Goal: Task Accomplishment & Management: Use online tool/utility

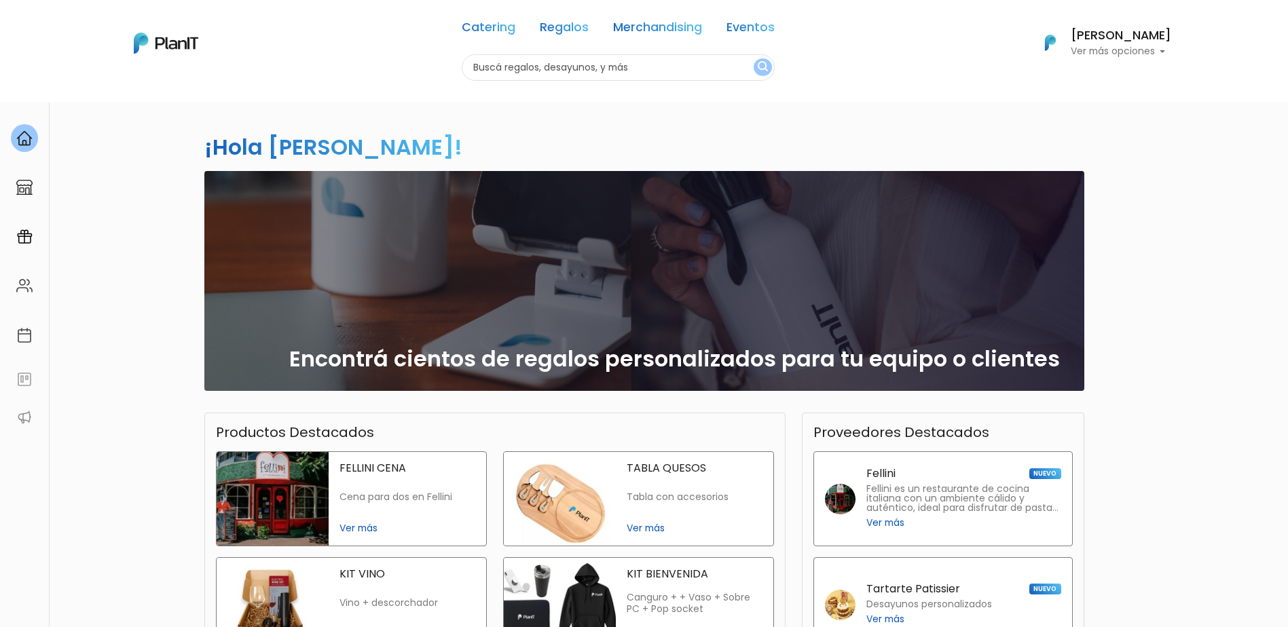
click at [1150, 52] on p "Ver más opciones" at bounding box center [1121, 52] width 100 height 10
click at [1130, 77] on span "Mis Compras" at bounding box center [1096, 81] width 70 height 16
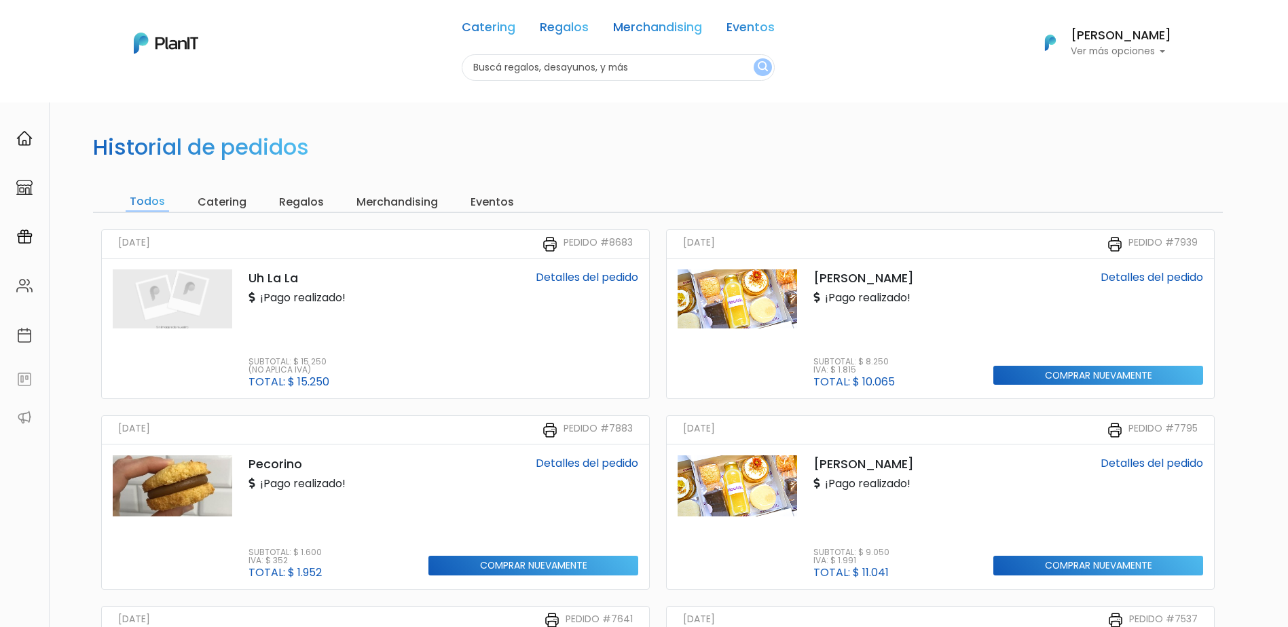
click at [306, 202] on input "Regalos" at bounding box center [301, 202] width 53 height 19
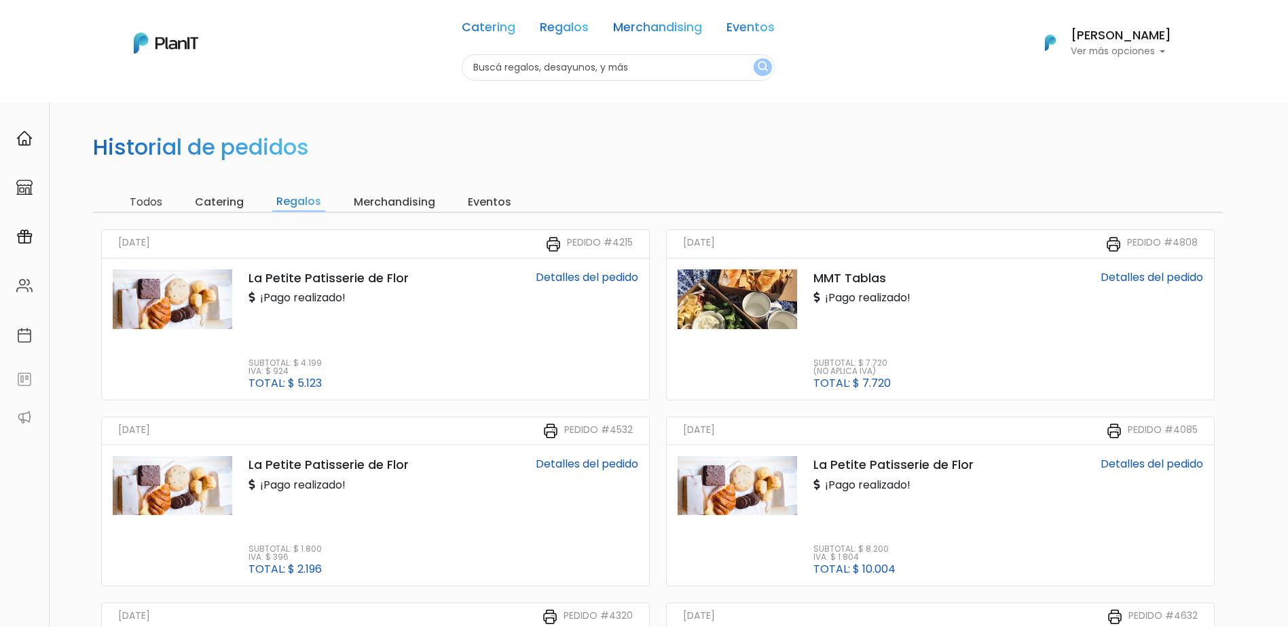
click at [418, 199] on input "Merchandising" at bounding box center [395, 202] width 90 height 19
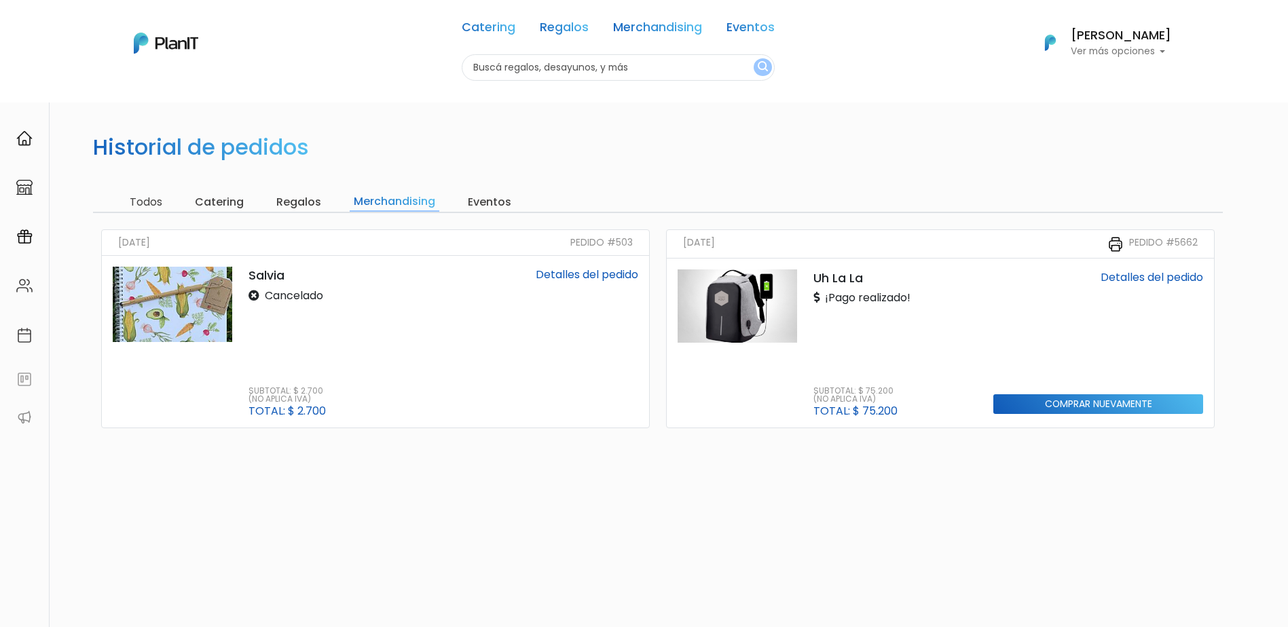
click at [494, 197] on input "Eventos" at bounding box center [490, 202] width 52 height 19
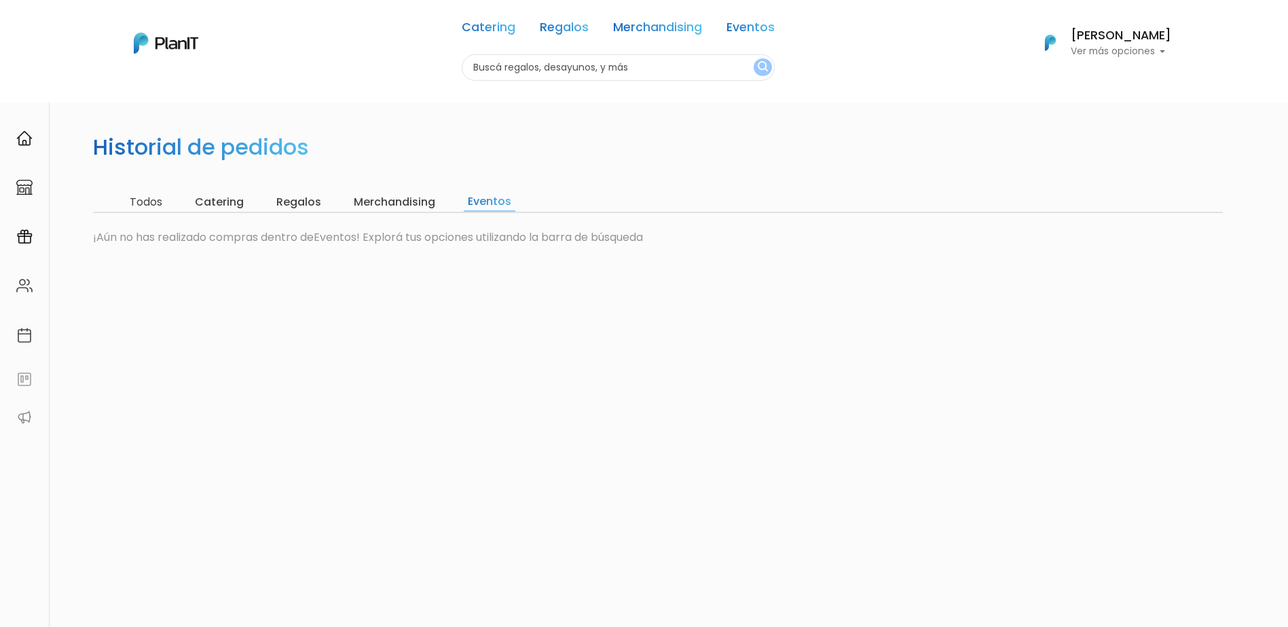
click at [228, 206] on input "Catering" at bounding box center [219, 202] width 57 height 19
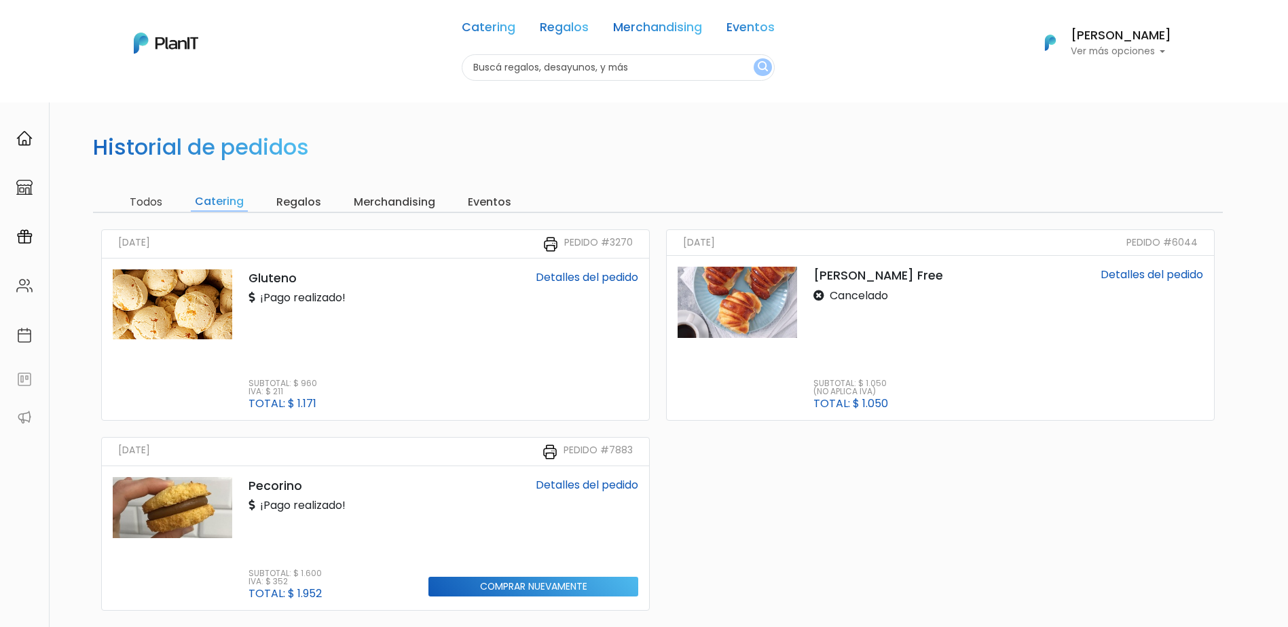
click at [151, 201] on input "Todos" at bounding box center [146, 202] width 41 height 19
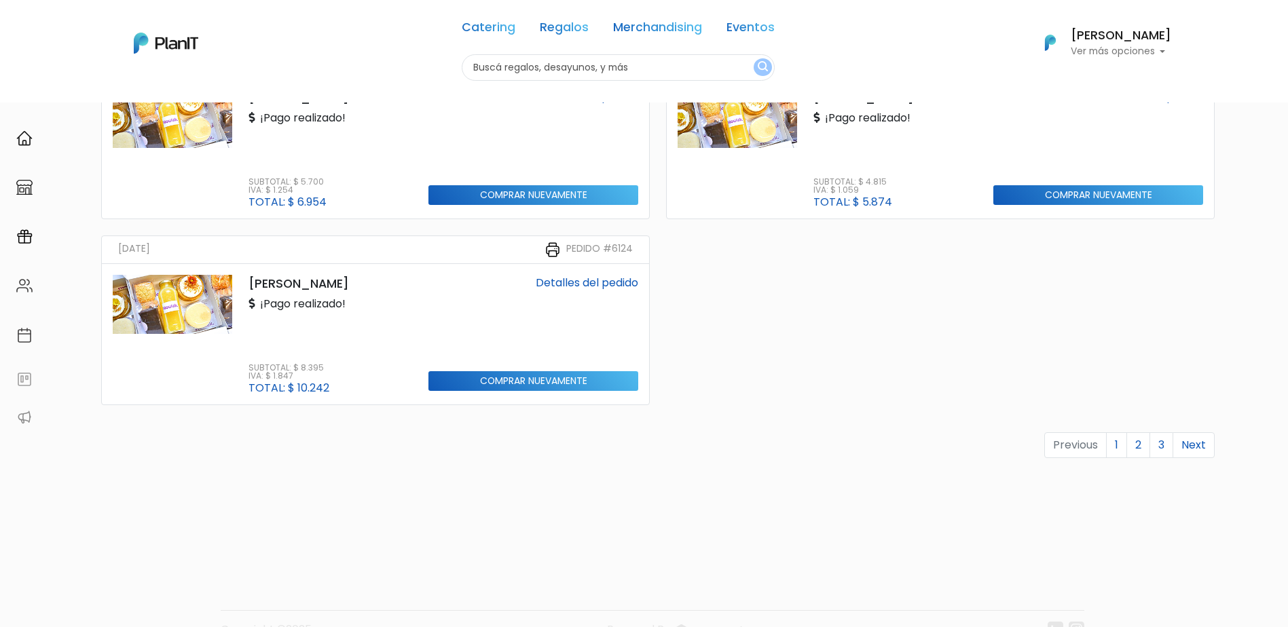
scroll to position [1355, 0]
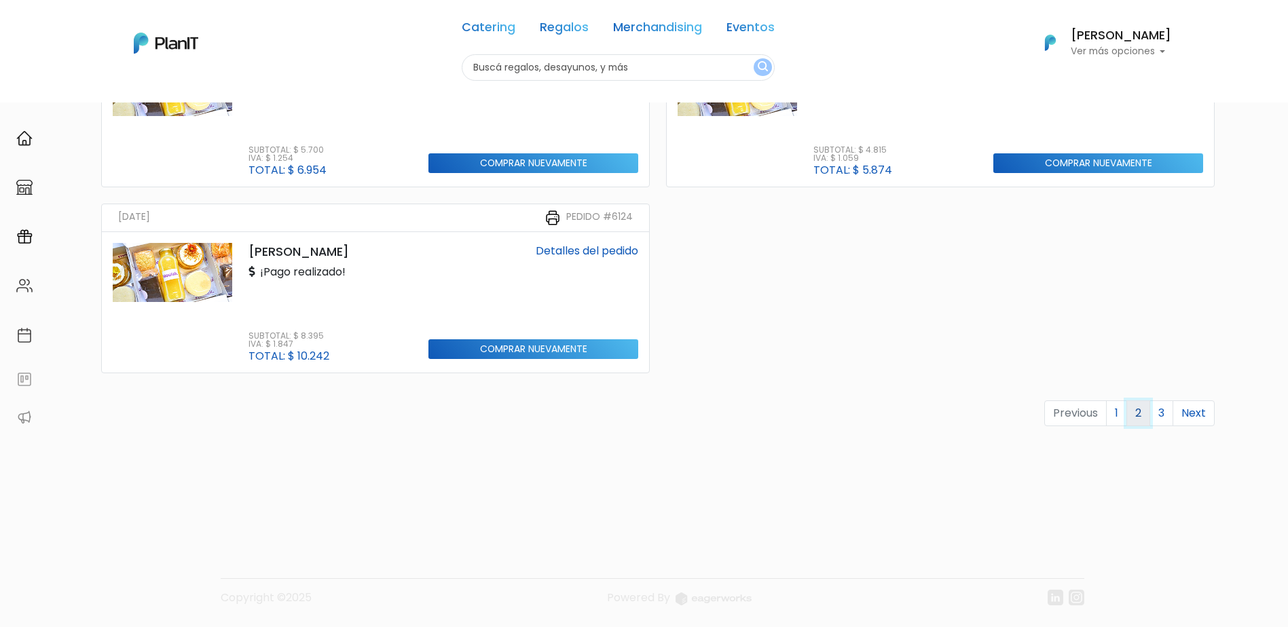
click at [1140, 410] on link "2" at bounding box center [1138, 414] width 24 height 26
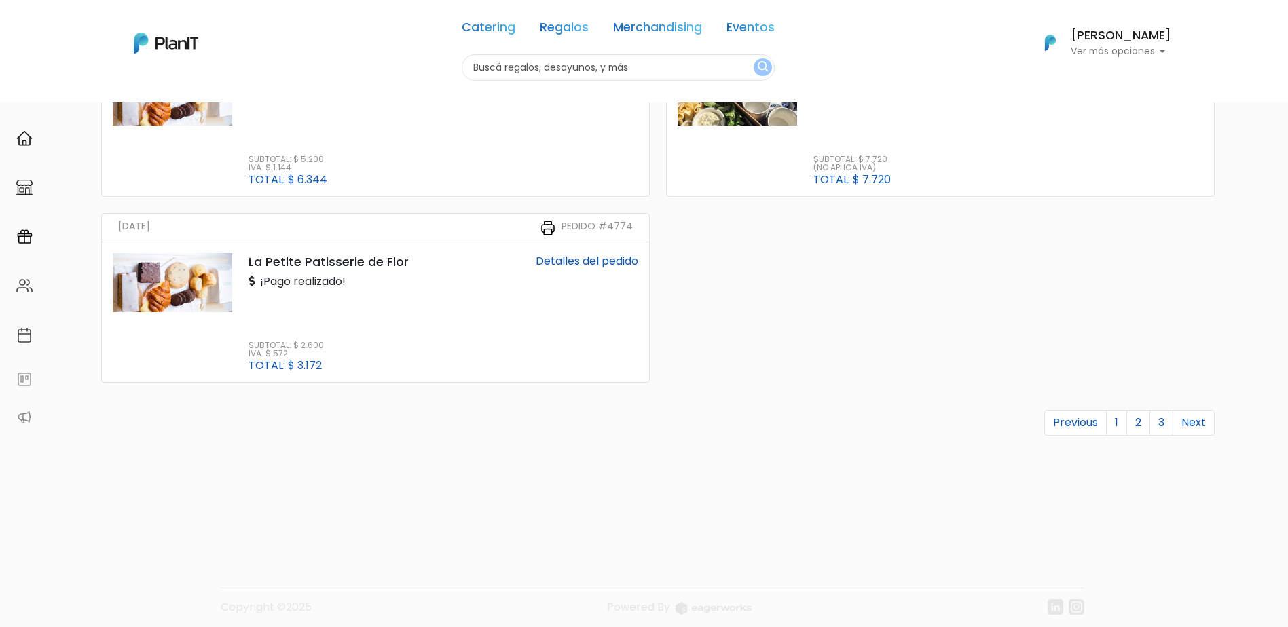
scroll to position [1351, 0]
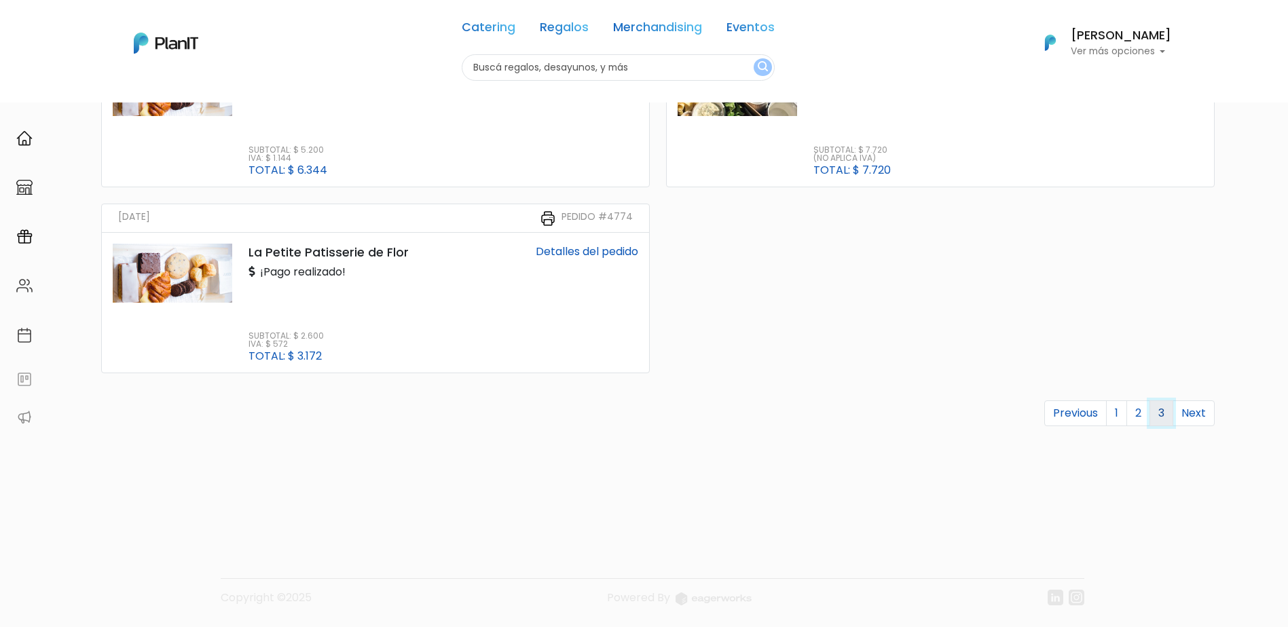
click at [1163, 411] on link "3" at bounding box center [1161, 414] width 24 height 26
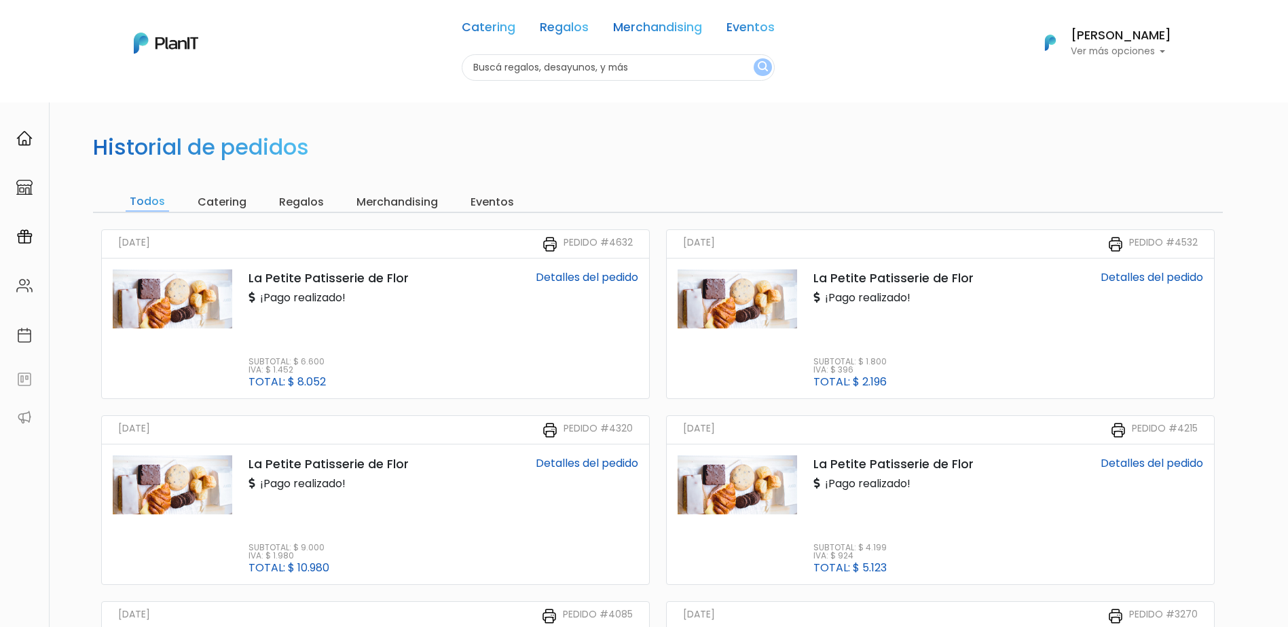
click at [1103, 47] on p "Ver más opciones" at bounding box center [1121, 52] width 100 height 10
click at [1073, 105] on span "Mi Lista" at bounding box center [1080, 108] width 38 height 16
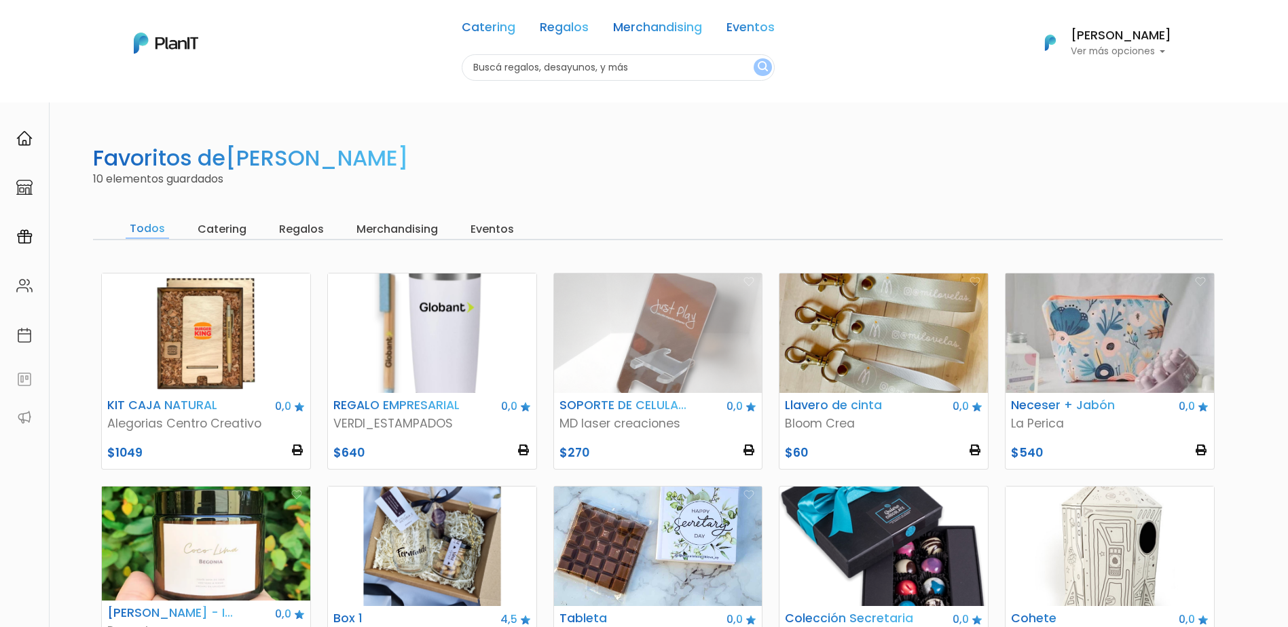
click at [1149, 54] on p "Ver más opciones" at bounding box center [1121, 52] width 100 height 10
click at [1114, 78] on span "Mis Compras" at bounding box center [1096, 81] width 70 height 16
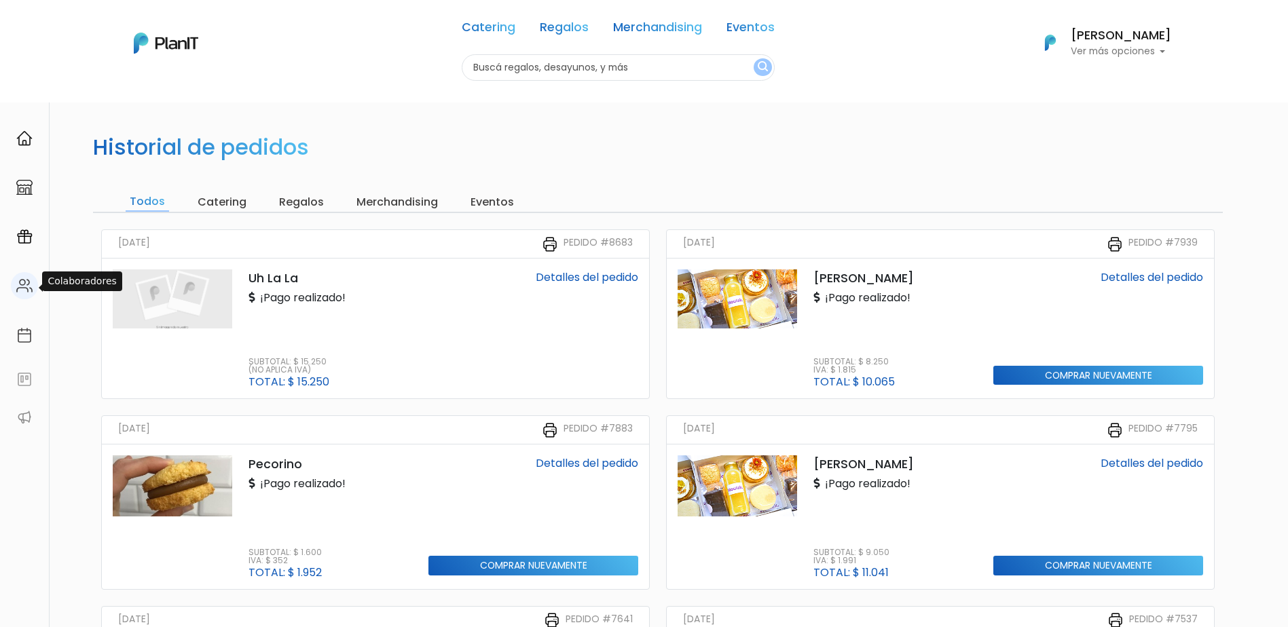
click at [20, 290] on img at bounding box center [24, 286] width 16 height 16
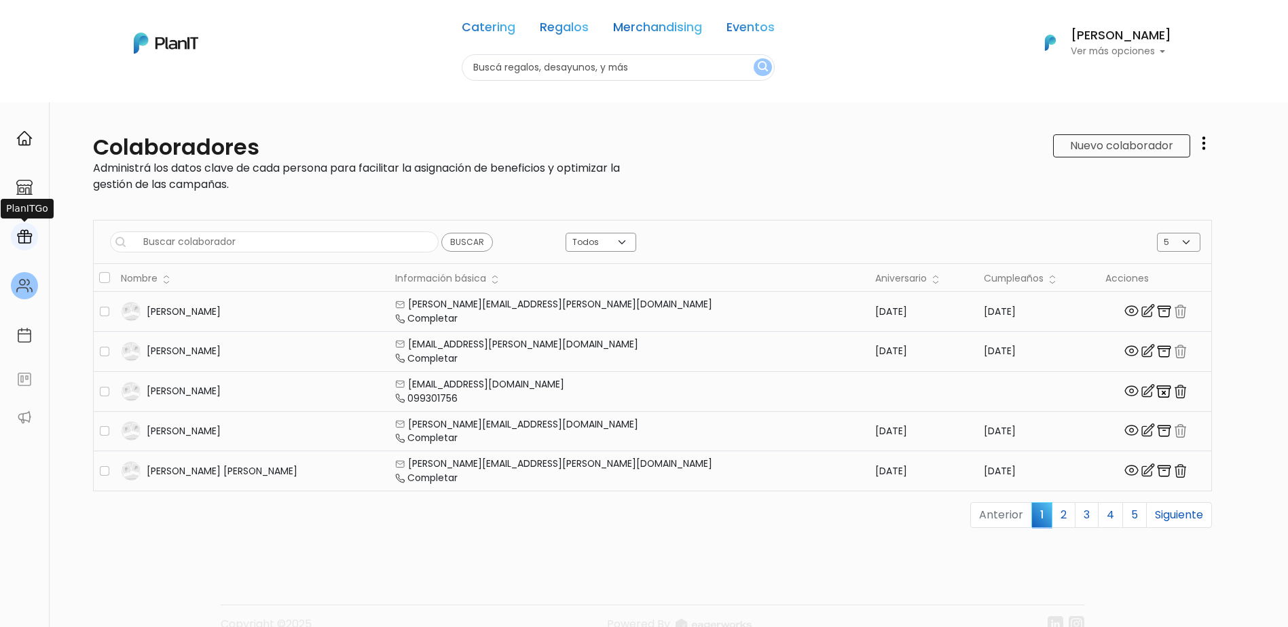
click at [24, 236] on img at bounding box center [24, 237] width 16 height 16
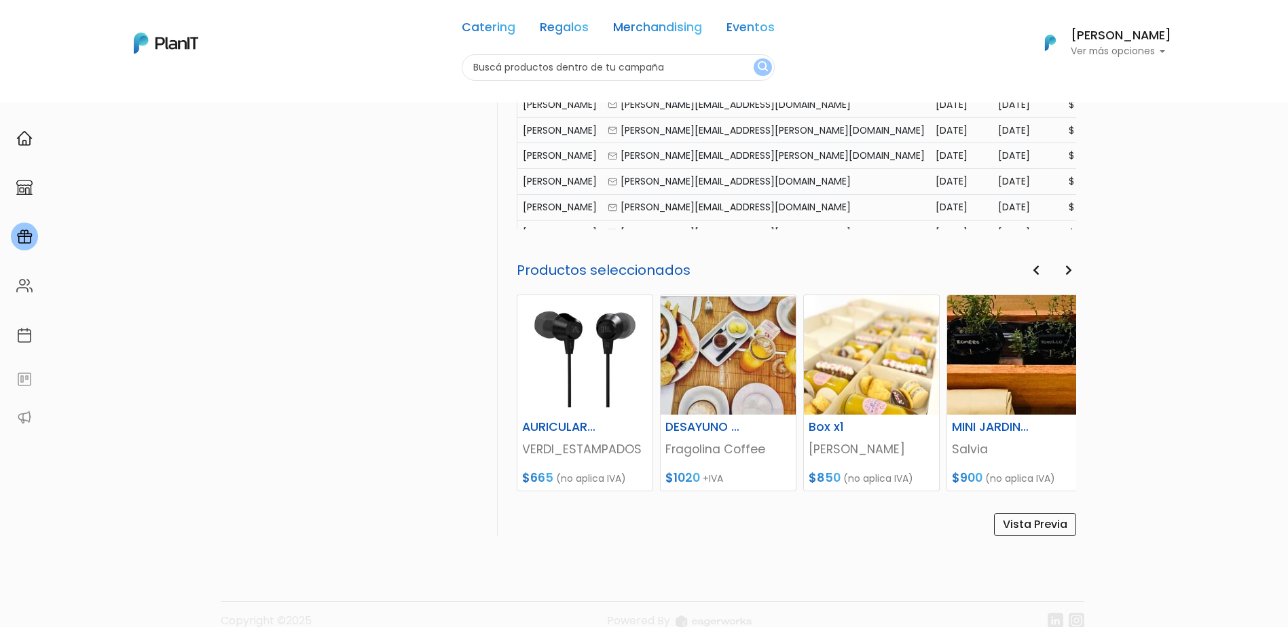
scroll to position [744, 0]
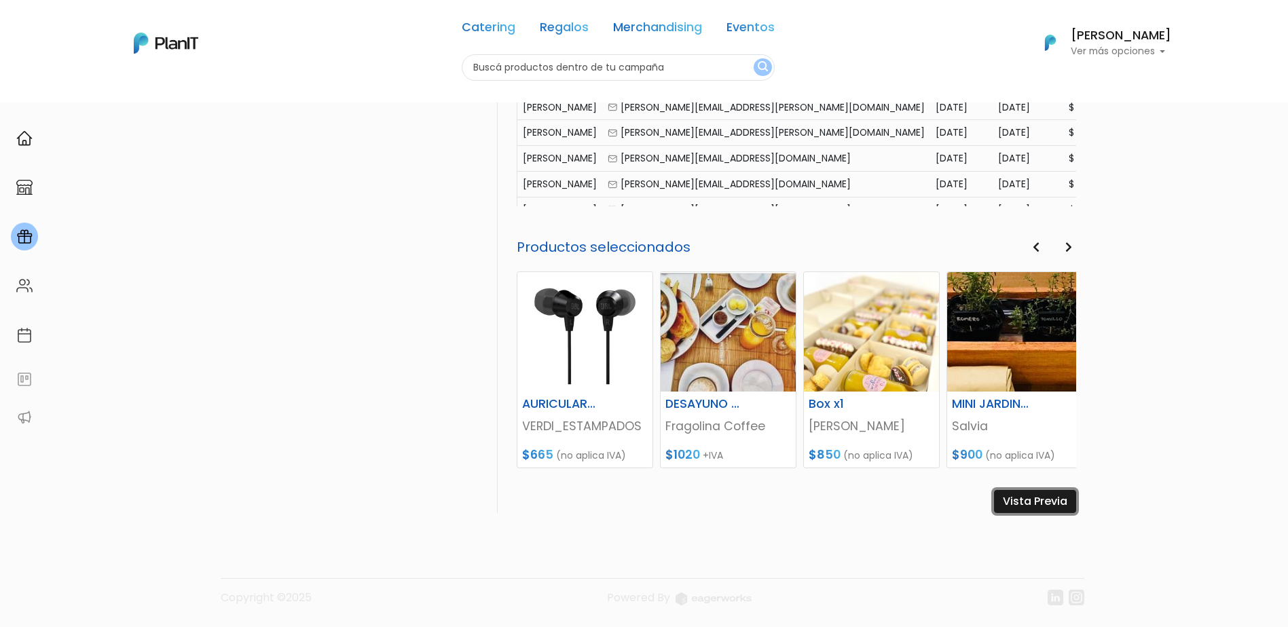
click at [1027, 502] on link "Vista Previa" at bounding box center [1035, 501] width 82 height 23
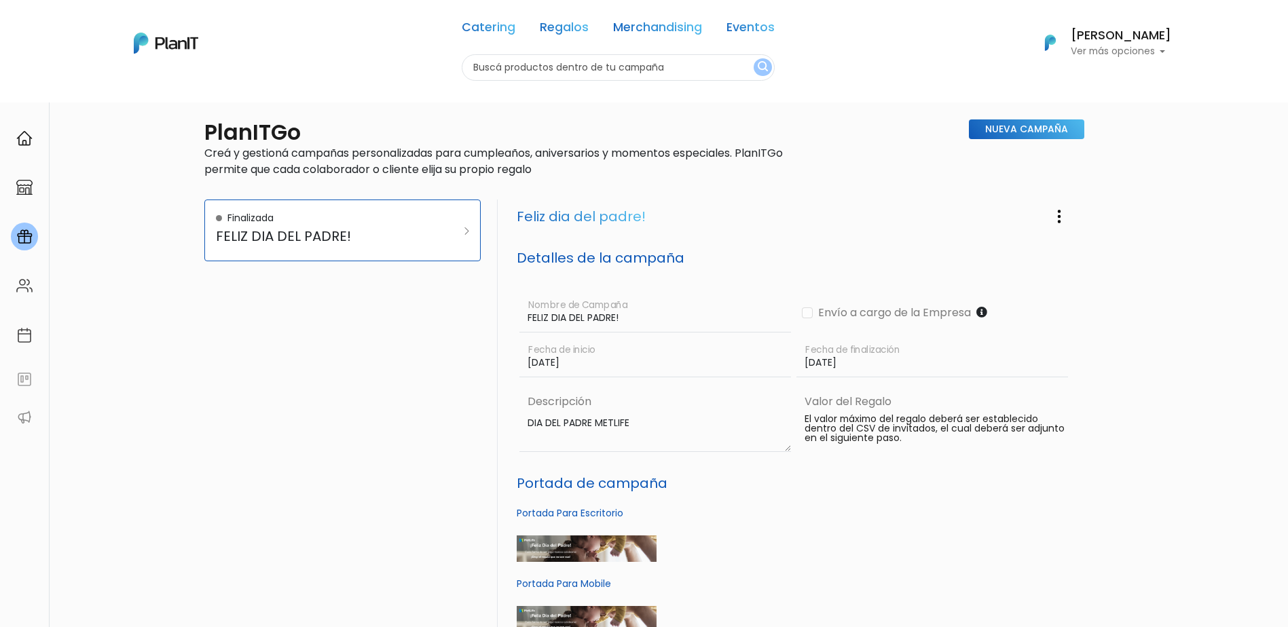
scroll to position [0, 0]
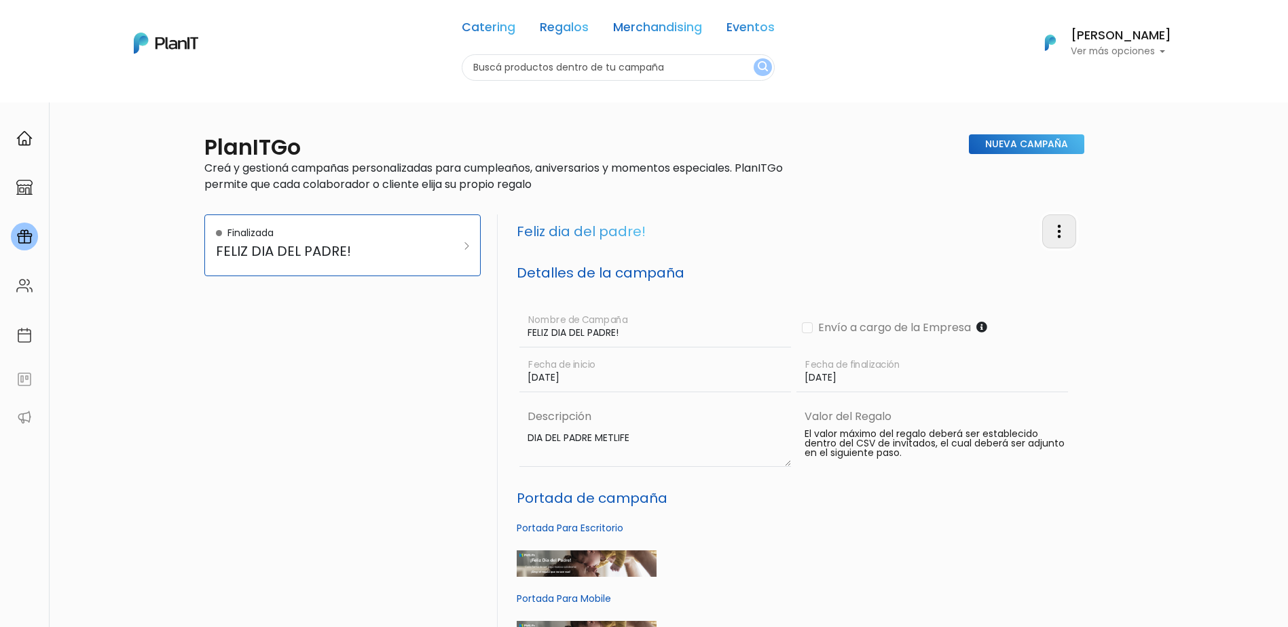
click at [1066, 231] on img "button" at bounding box center [1059, 231] width 16 height 16
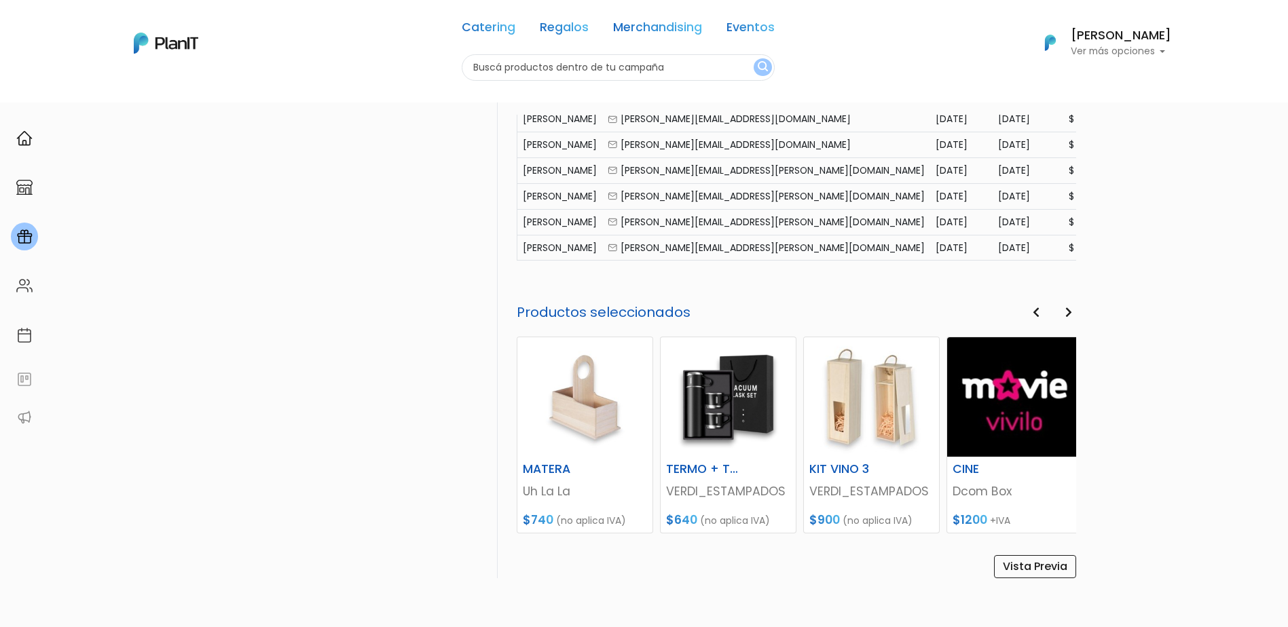
scroll to position [744, 0]
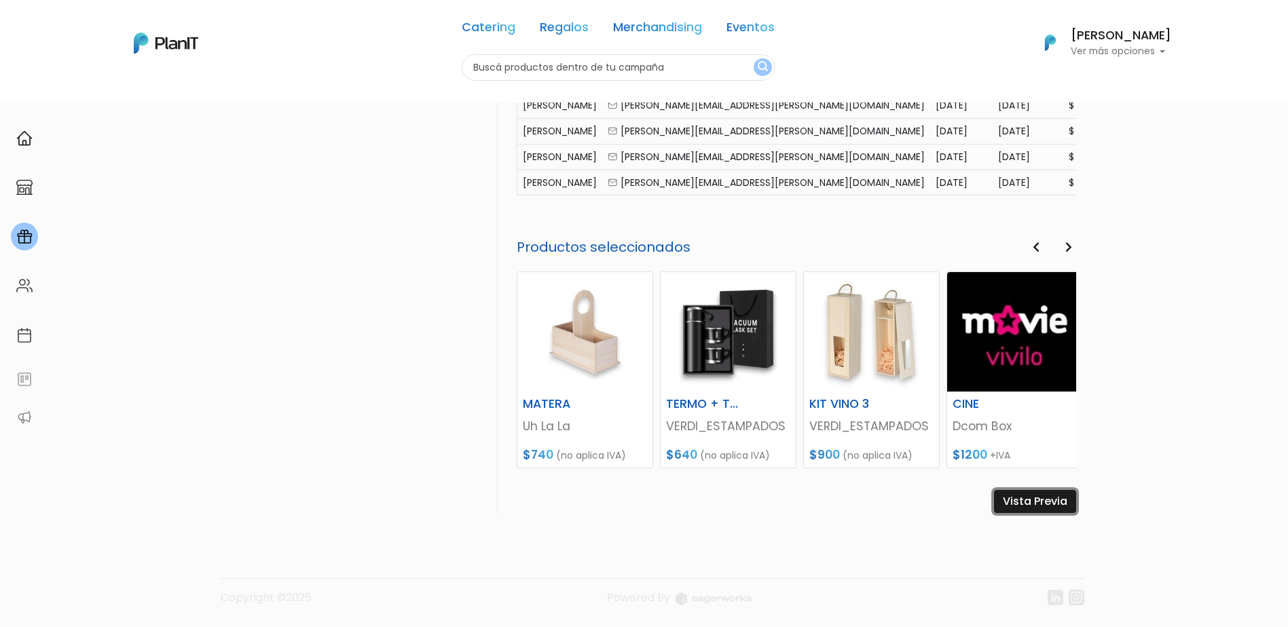
click at [1048, 504] on link "Vista Previa" at bounding box center [1035, 501] width 82 height 23
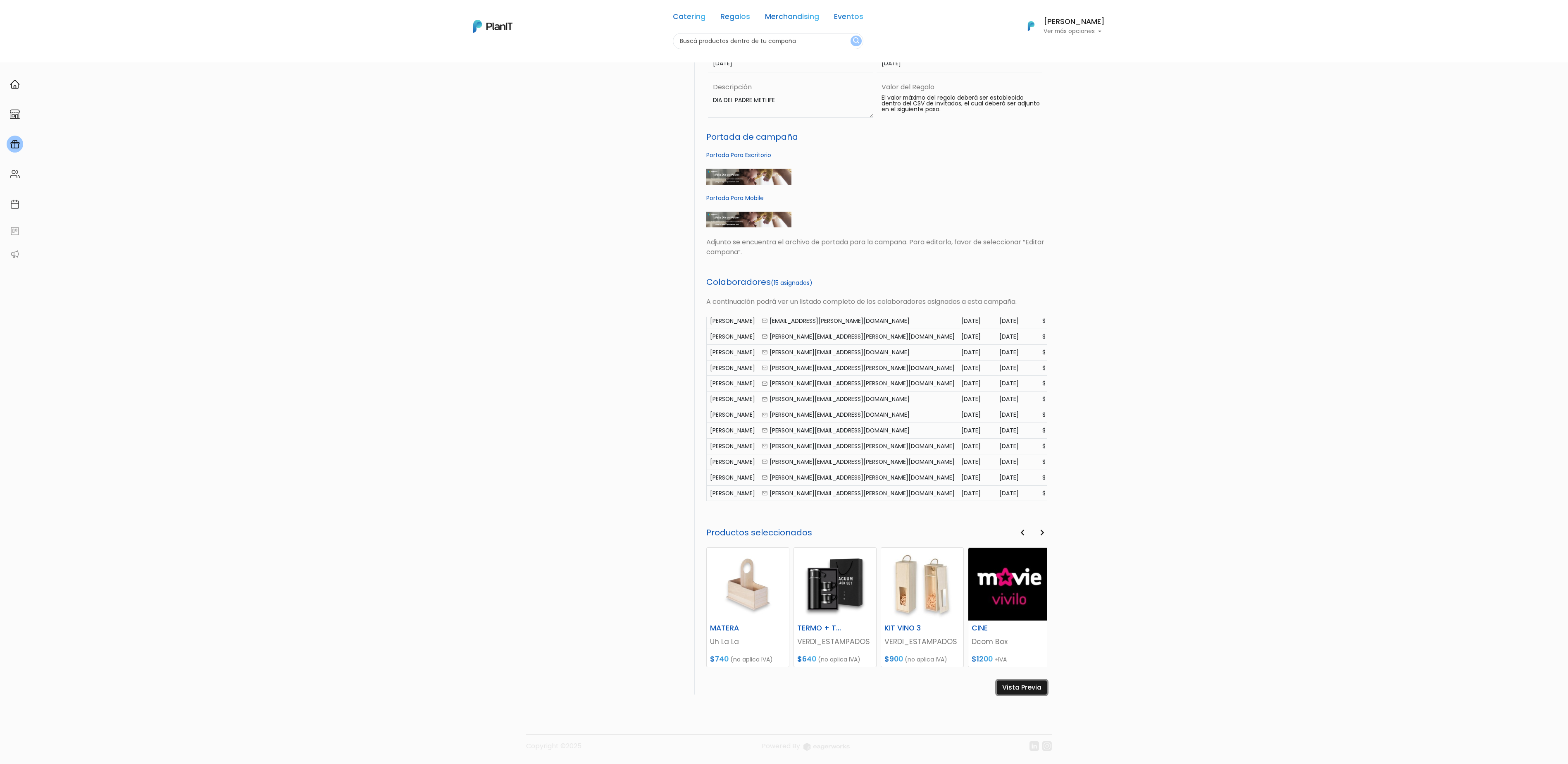
scroll to position [74, 0]
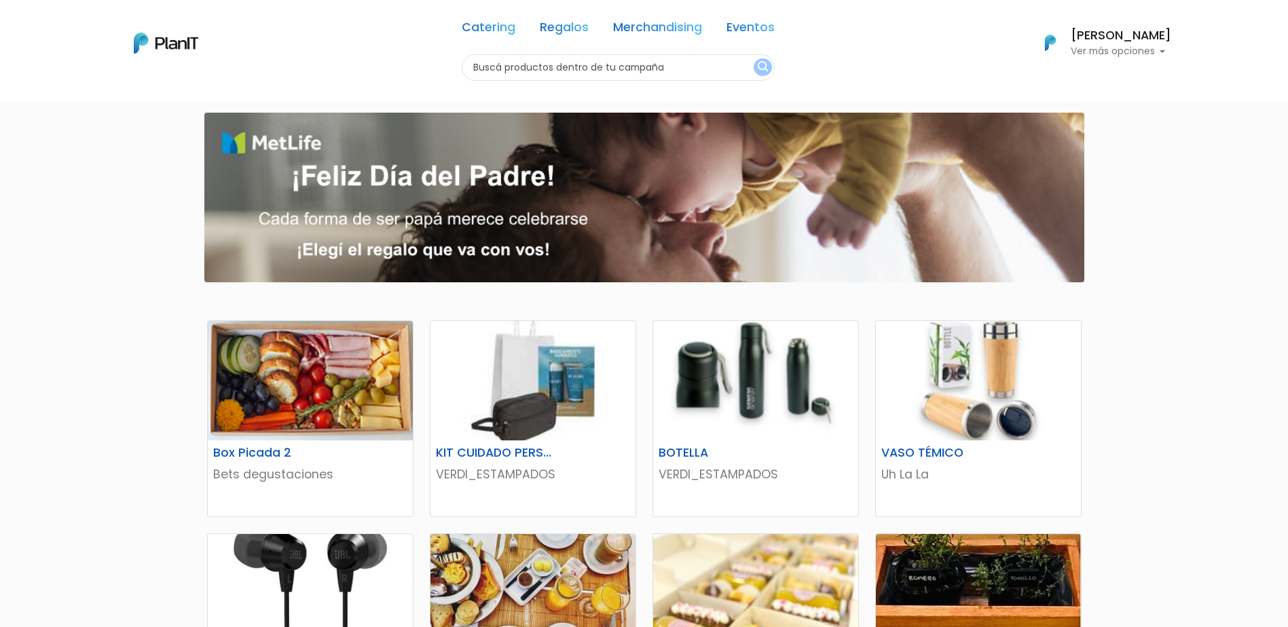
click at [1154, 48] on p "Ver más opciones" at bounding box center [1121, 52] width 100 height 10
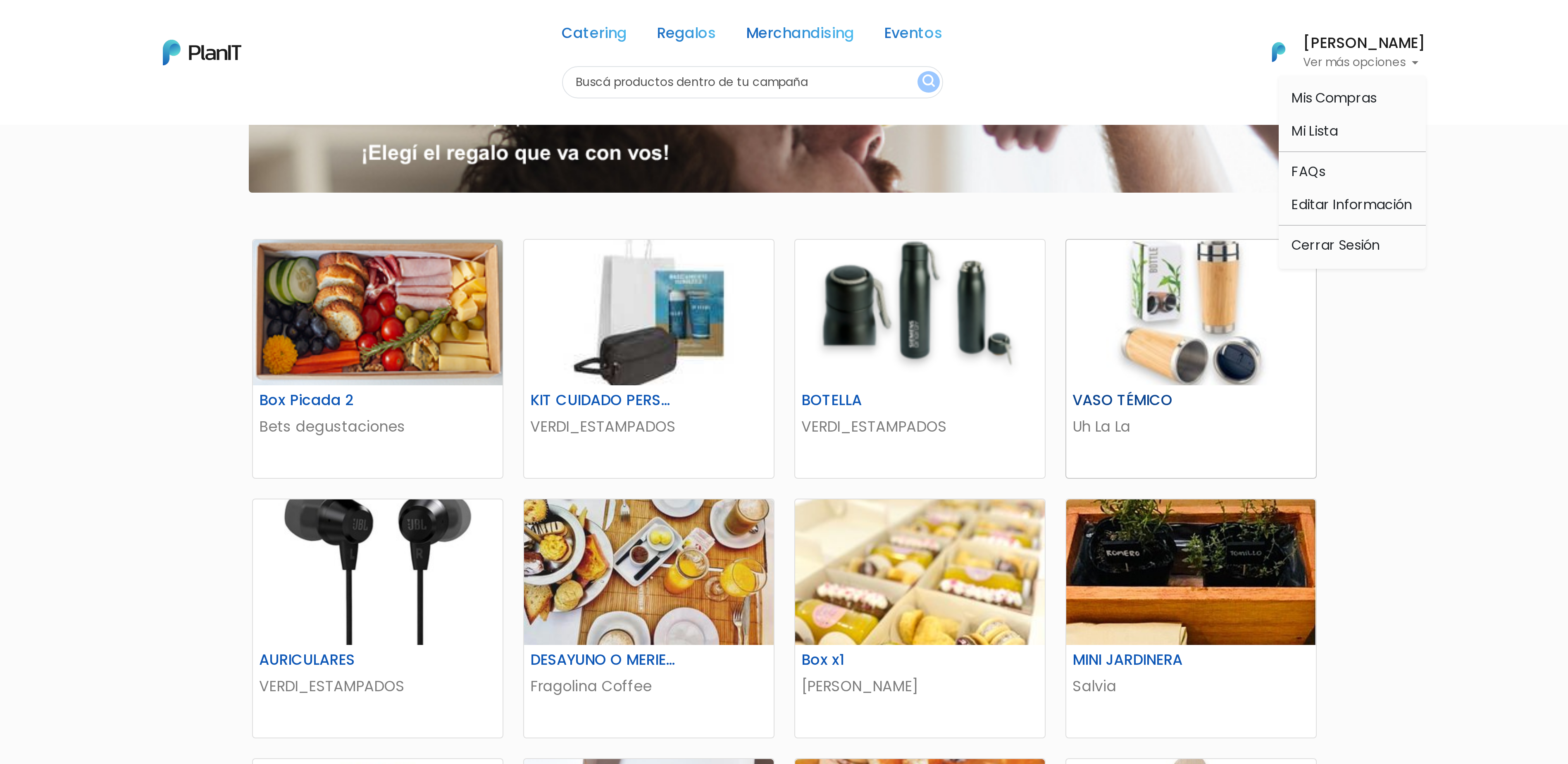
scroll to position [83, 0]
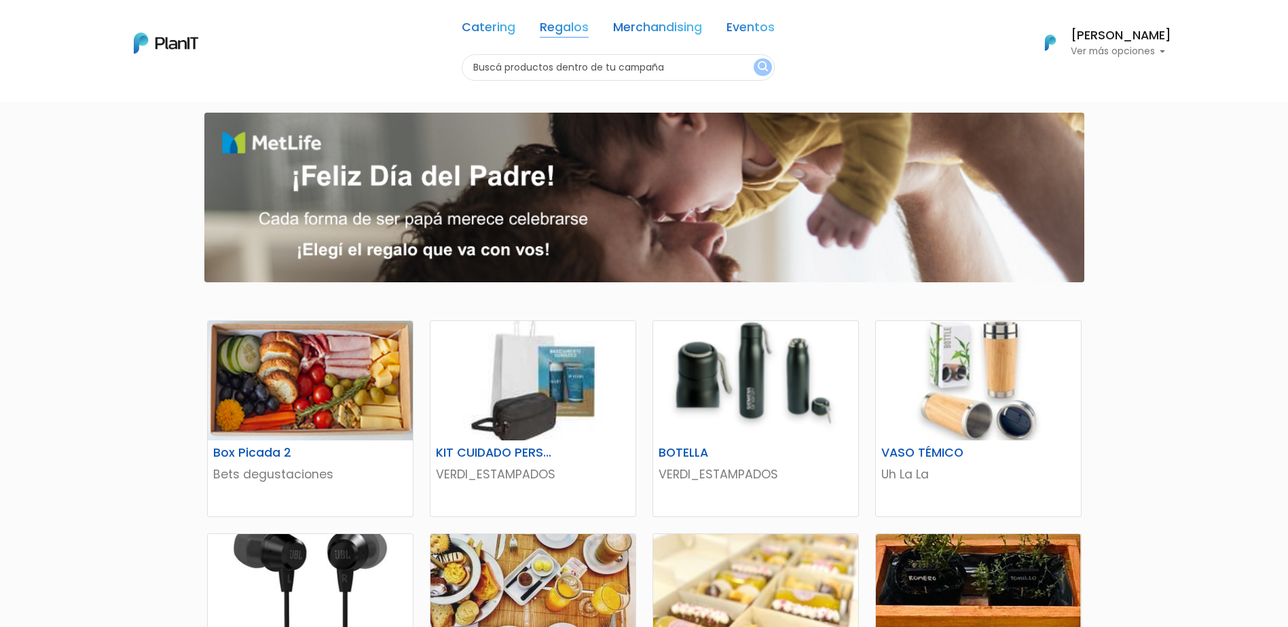
click at [558, 31] on link "Regalos" at bounding box center [564, 30] width 49 height 16
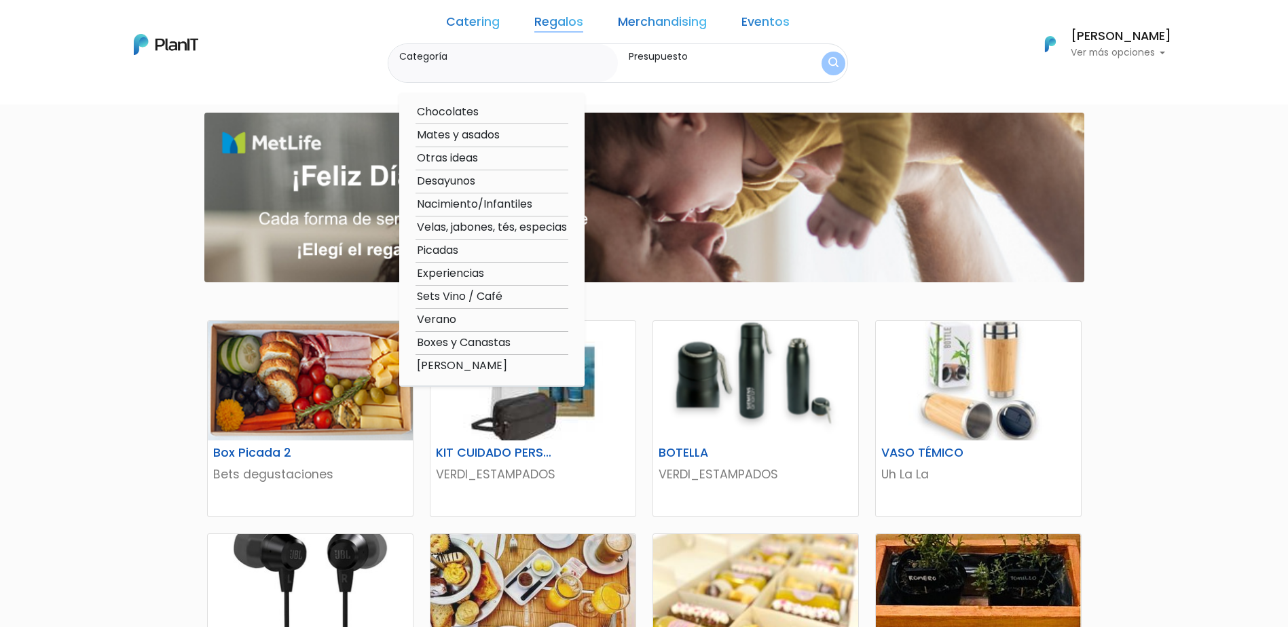
click at [1195, 219] on div at bounding box center [644, 197] width 1288 height 191
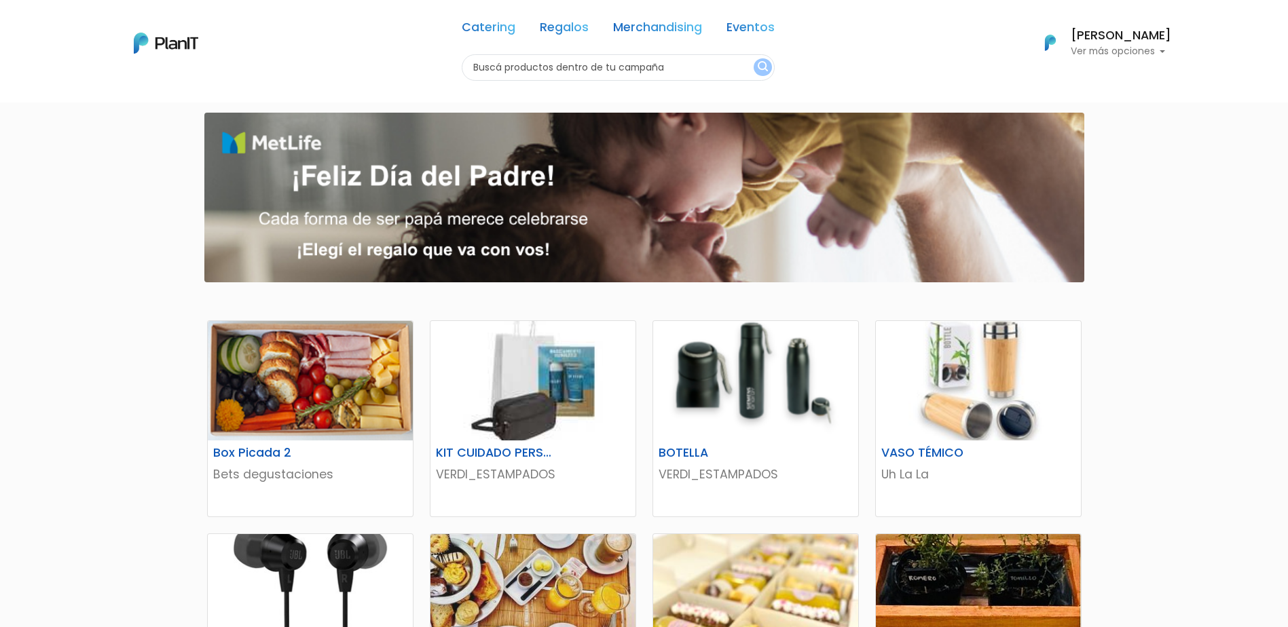
click at [181, 41] on img at bounding box center [166, 43] width 65 height 21
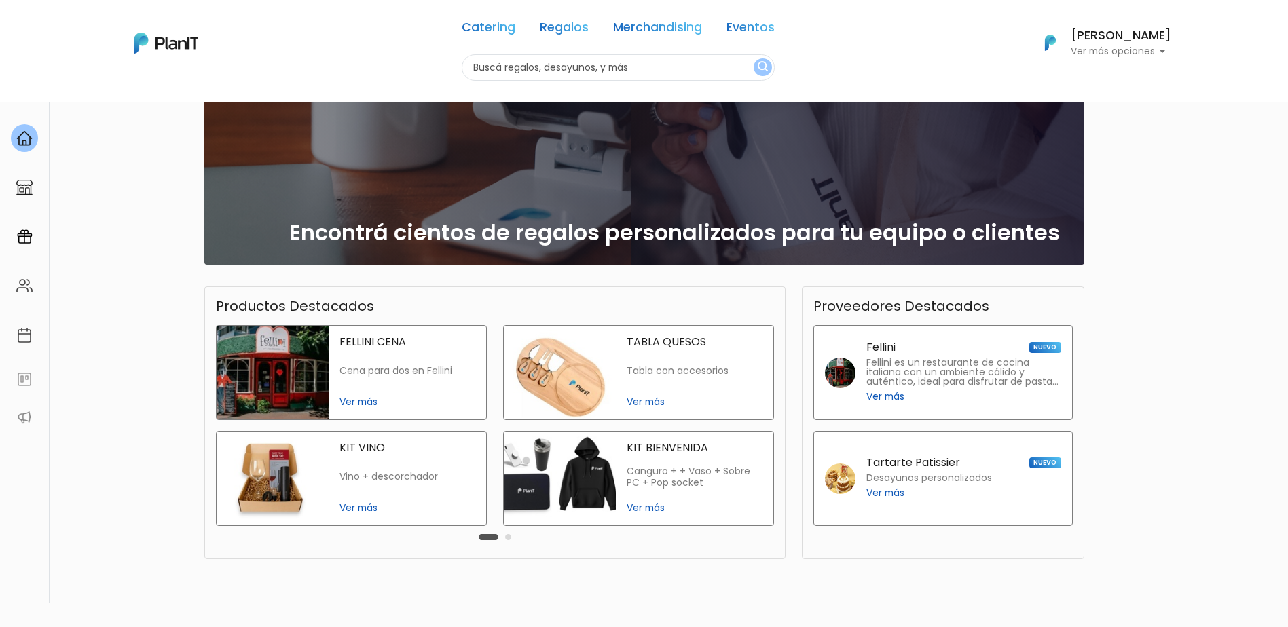
scroll to position [58, 0]
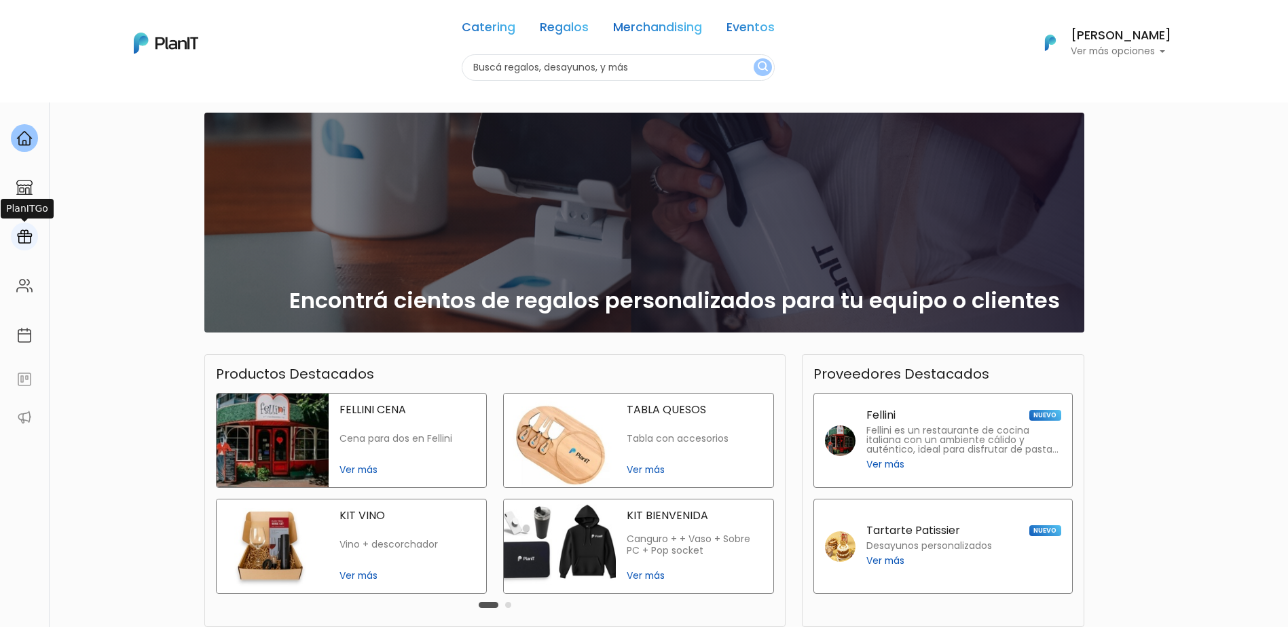
click at [24, 240] on img at bounding box center [24, 237] width 16 height 16
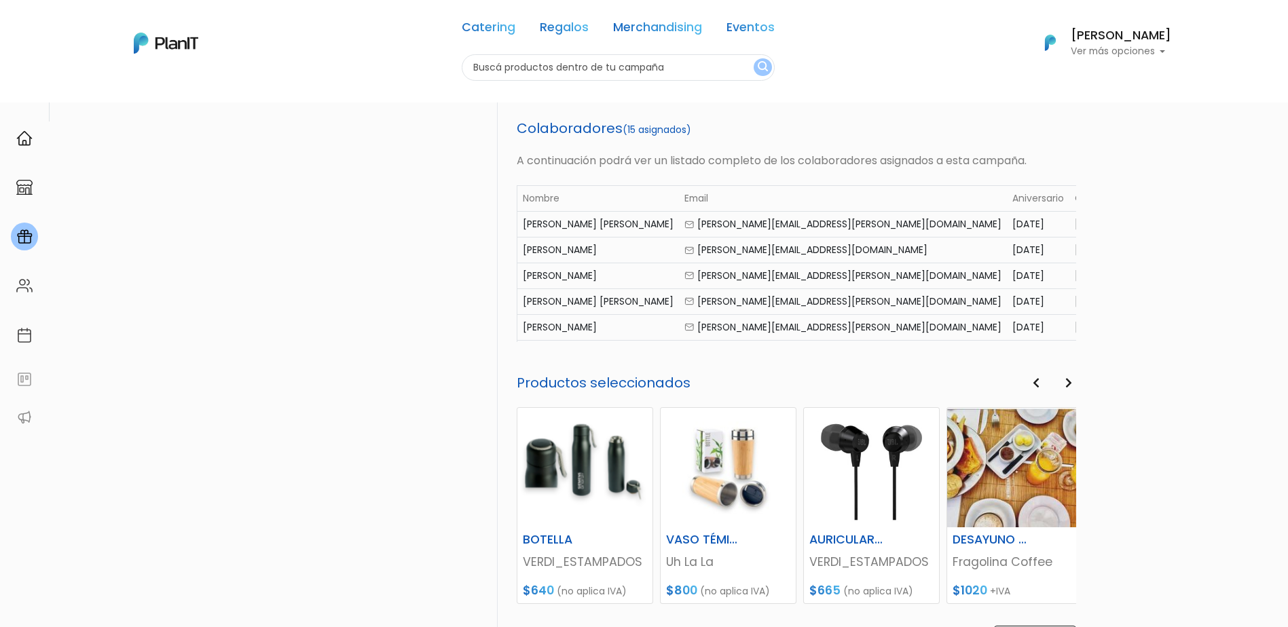
drag, startPoint x: 1076, startPoint y: 221, endPoint x: 1059, endPoint y: 216, distance: 17.6
click at [1059, 216] on section "Nombre Email Aniversario Cumpleaños Regalo [PERSON_NAME] furtado [EMAIL_ADDRESS…" at bounding box center [796, 263] width 559 height 157
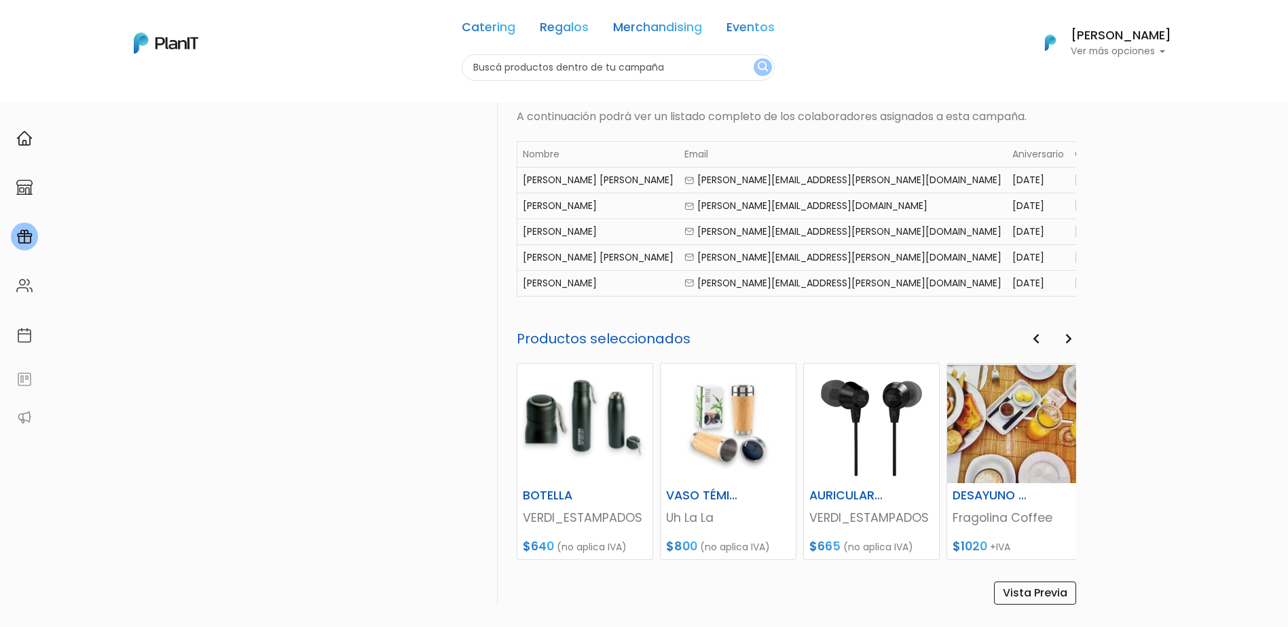
scroll to position [676, 0]
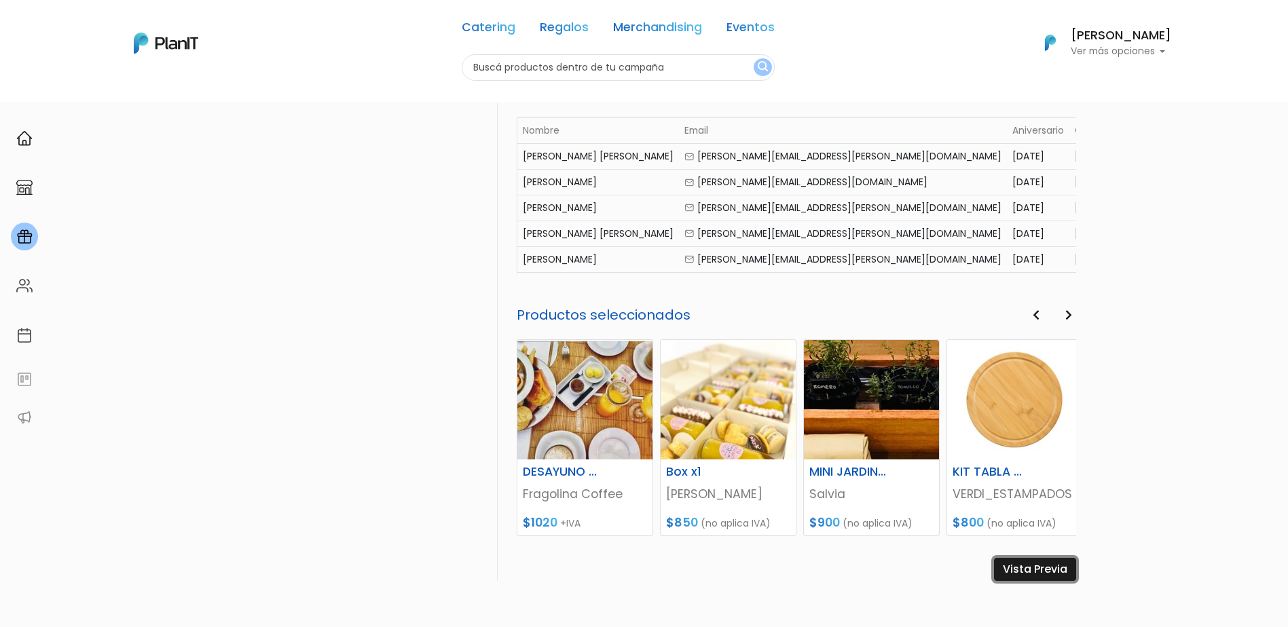
click at [1029, 575] on link "Vista Previa" at bounding box center [1035, 569] width 82 height 23
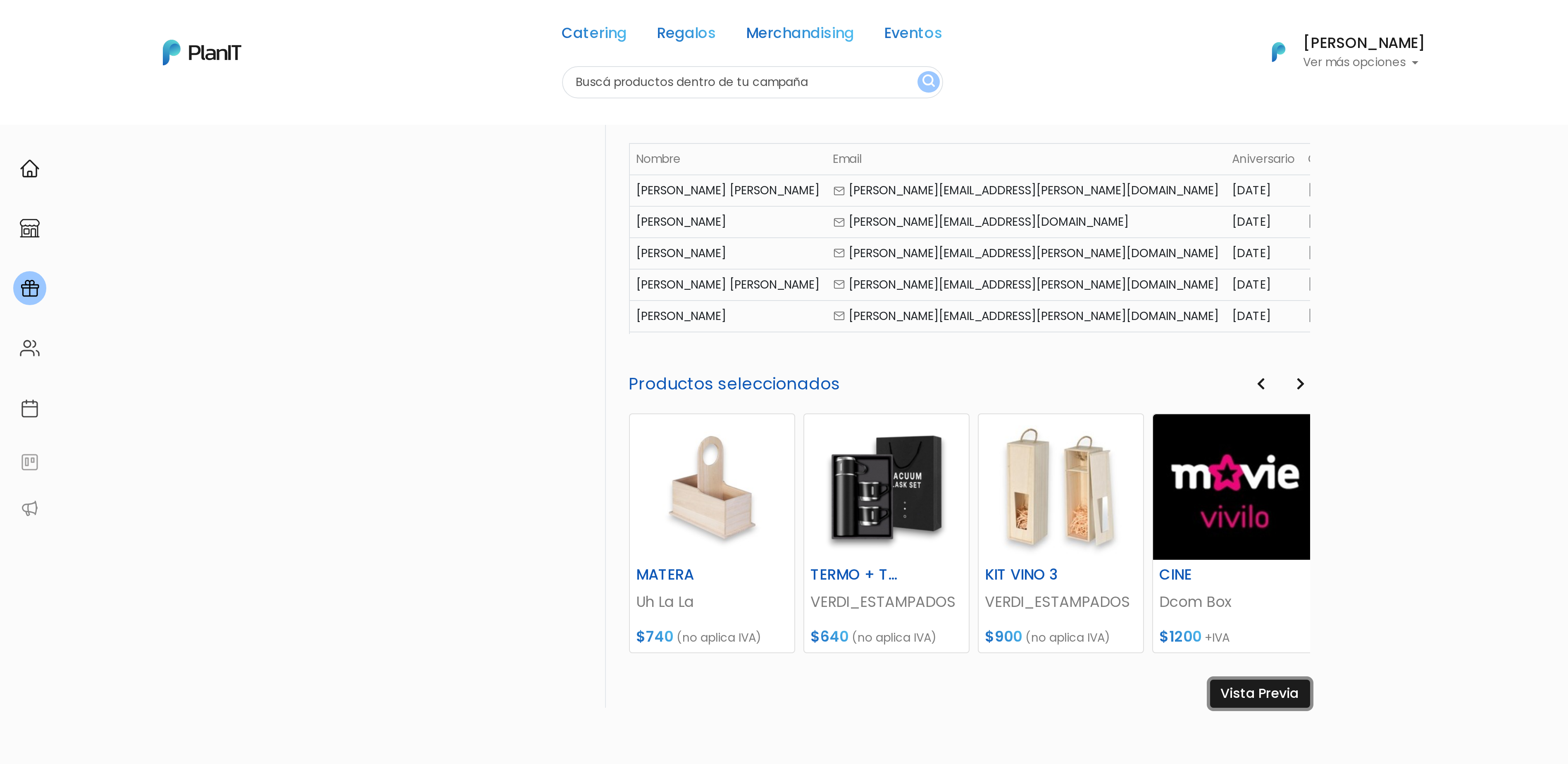
scroll to position [169, 0]
